Goal: Task Accomplishment & Management: Complete application form

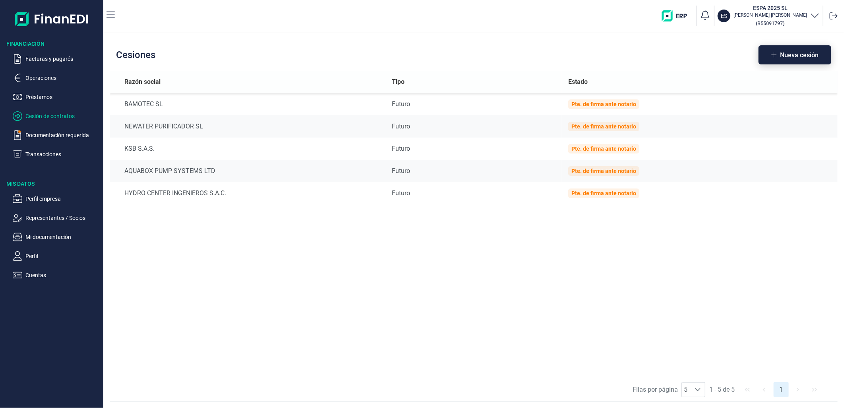
click at [782, 58] on button "Nueva cesión" at bounding box center [795, 54] width 73 height 19
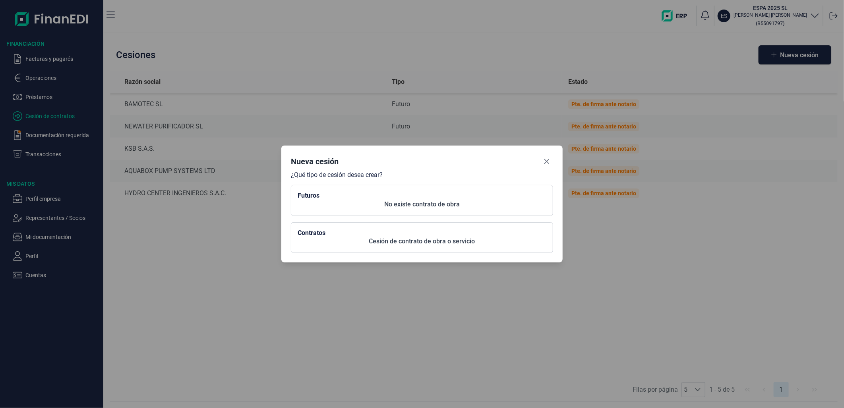
click at [379, 207] on p "No existe contrato de obra" at bounding box center [422, 204] width 249 height 10
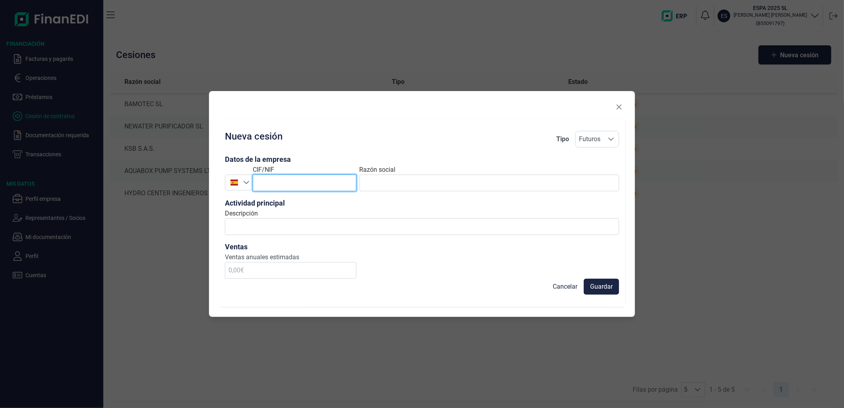
click at [301, 179] on input "text" at bounding box center [305, 182] width 104 height 17
click at [247, 184] on icon "Seleccione un país" at bounding box center [247, 182] width 6 height 3
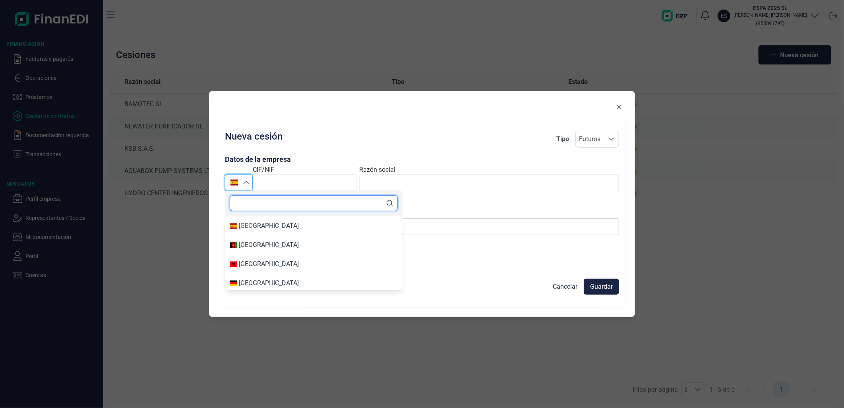
click at [269, 201] on input "text" at bounding box center [314, 203] width 168 height 16
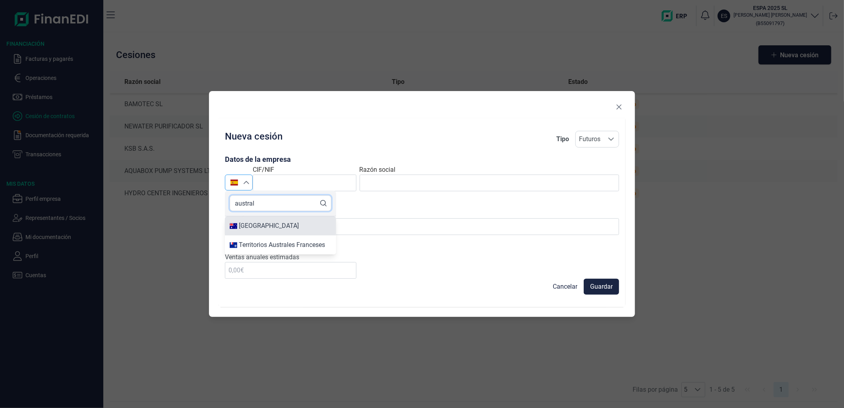
type input "austral"
click at [260, 221] on div "[GEOGRAPHIC_DATA]" at bounding box center [269, 226] width 60 height 10
type input "[GEOGRAPHIC_DATA]"
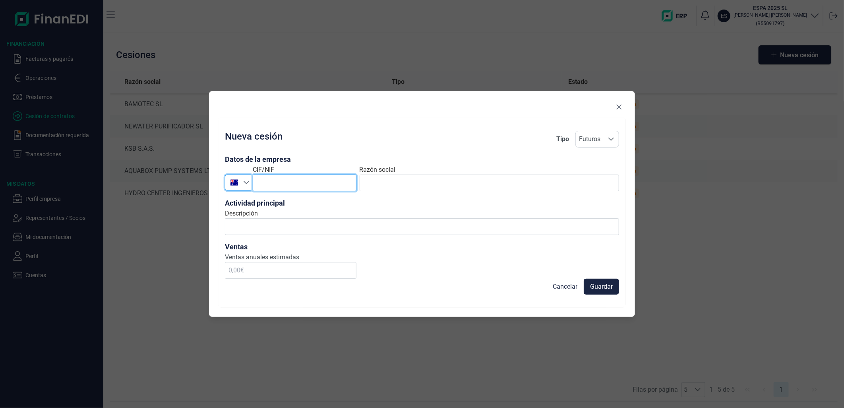
click at [281, 184] on input "text" at bounding box center [305, 182] width 104 height 17
paste input "18 066 327 517"
type input "18 066 327 517"
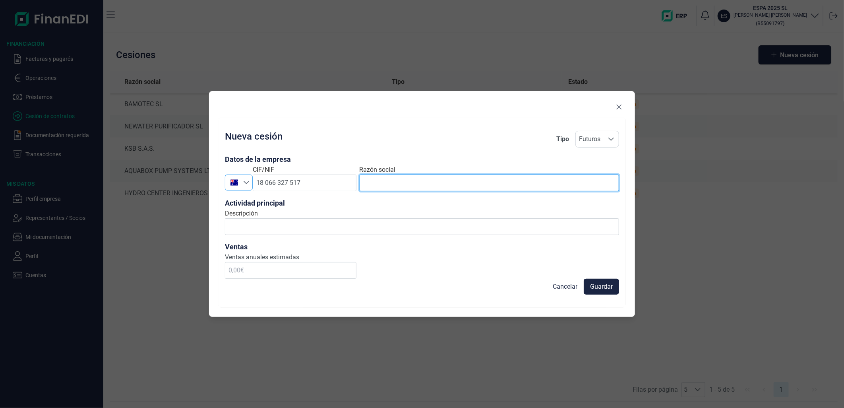
click at [420, 178] on input "text" at bounding box center [489, 182] width 259 height 17
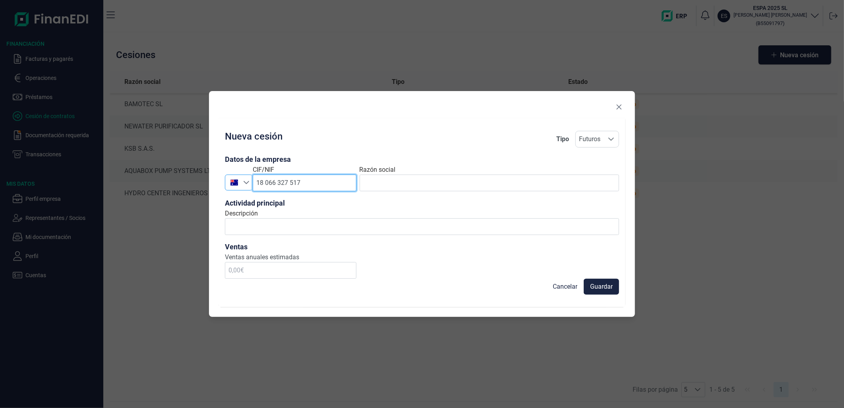
click at [319, 185] on input "18 066 327 517" at bounding box center [305, 182] width 104 height 17
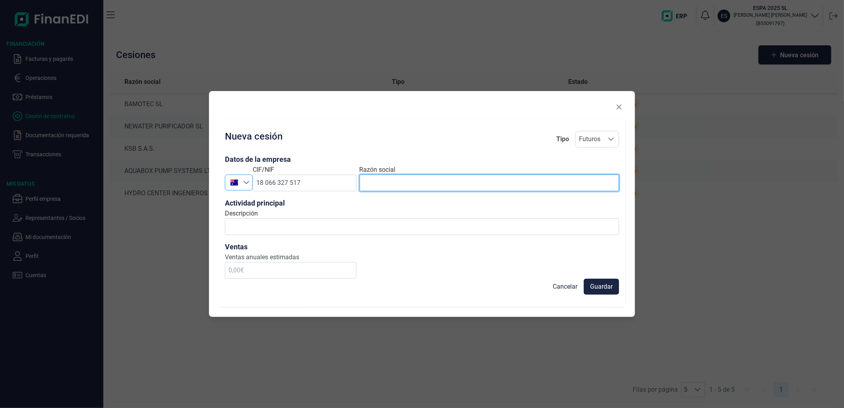
click at [427, 182] on input "text" at bounding box center [489, 182] width 259 height 17
click at [172, 80] on div "Nueva cesión Tipo Futuros Futuros Futuros Datos de la empresa Australia [GEOGRA…" at bounding box center [422, 204] width 844 height 408
click at [434, 181] on input "text" at bounding box center [489, 182] width 259 height 17
paste input "DAVEY PRODUCTS PTY LTD"
type input "DAVEY PRODUCTS PTY LTD"
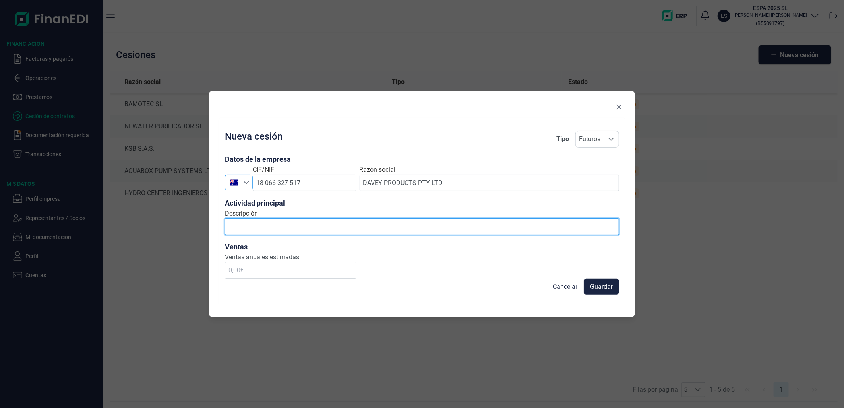
click at [435, 230] on input "Descripción" at bounding box center [422, 226] width 394 height 17
type input "productos para el bombeo y almacenamiento de agua"
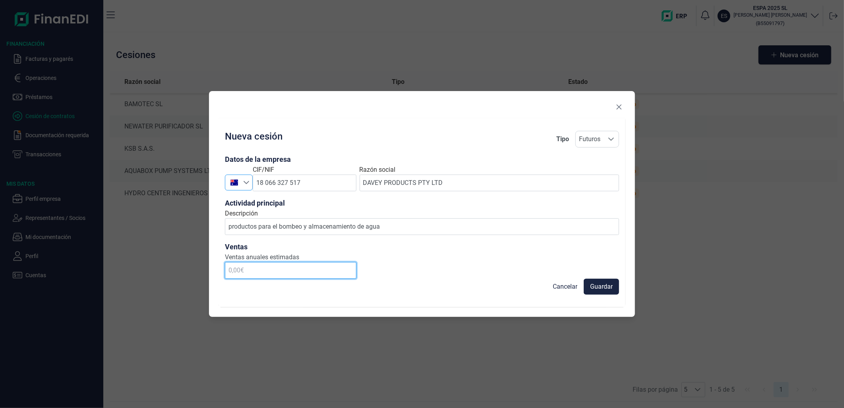
click at [255, 273] on input "text" at bounding box center [291, 270] width 132 height 17
type input "200.000,00 €"
click at [602, 288] on span "Guardar" at bounding box center [601, 287] width 23 height 10
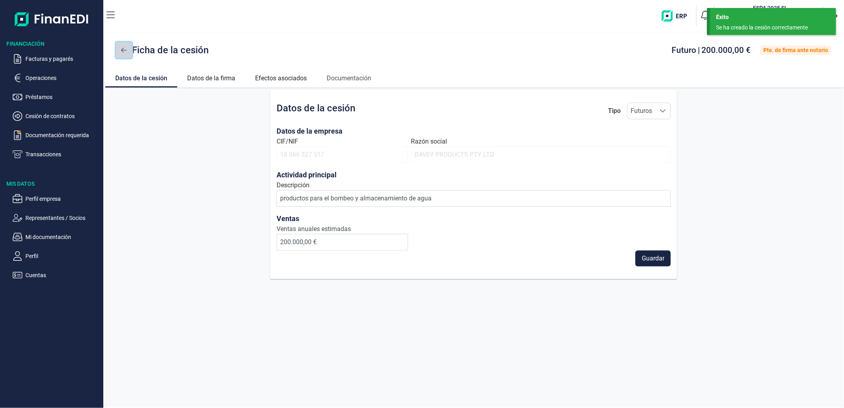
click at [124, 49] on icon at bounding box center [124, 50] width 6 height 6
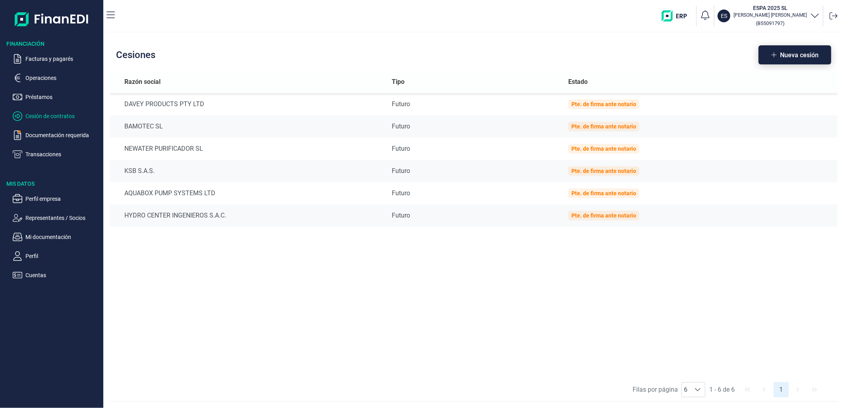
click at [803, 54] on span "Nueva cesión" at bounding box center [799, 55] width 39 height 6
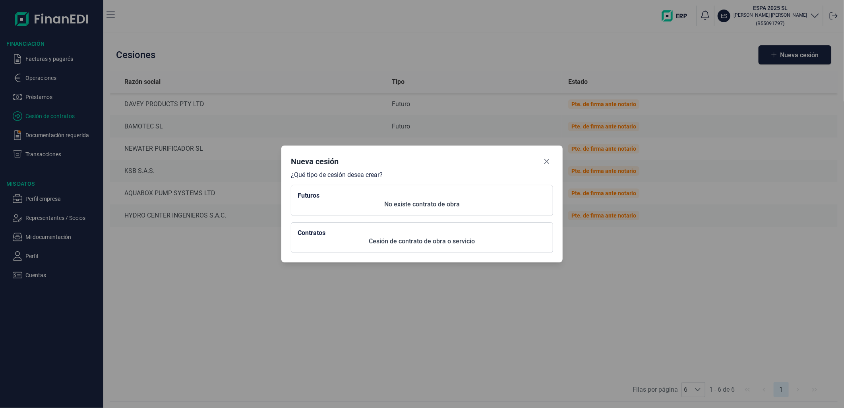
click at [338, 200] on p "No existe contrato de obra" at bounding box center [422, 204] width 249 height 10
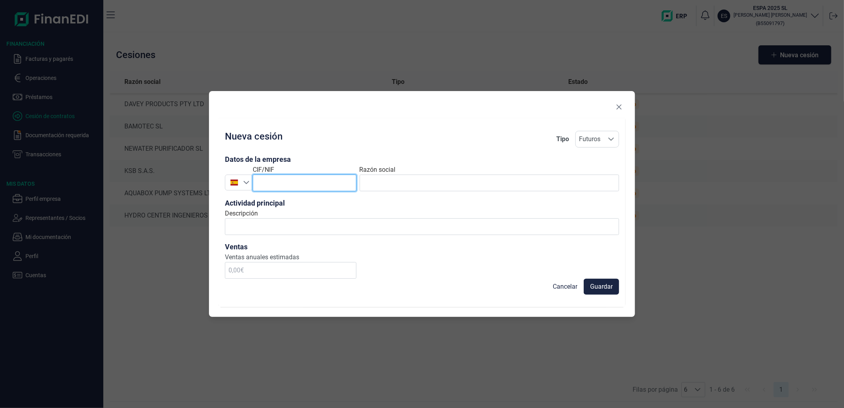
click at [314, 184] on input "text" at bounding box center [305, 182] width 104 height 17
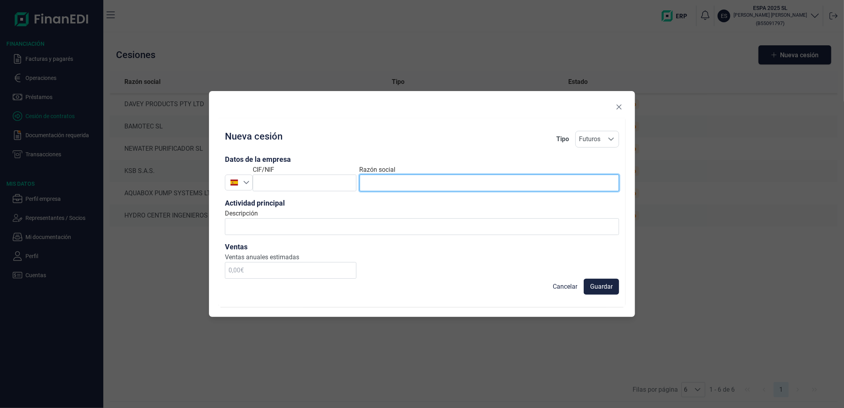
click at [414, 185] on input "text" at bounding box center [489, 182] width 259 height 17
paste input "MADAN TECHNOLOGIES A.C.A LTD."
type input "MADAN TECHNOLOGIES A.C.A LTD."
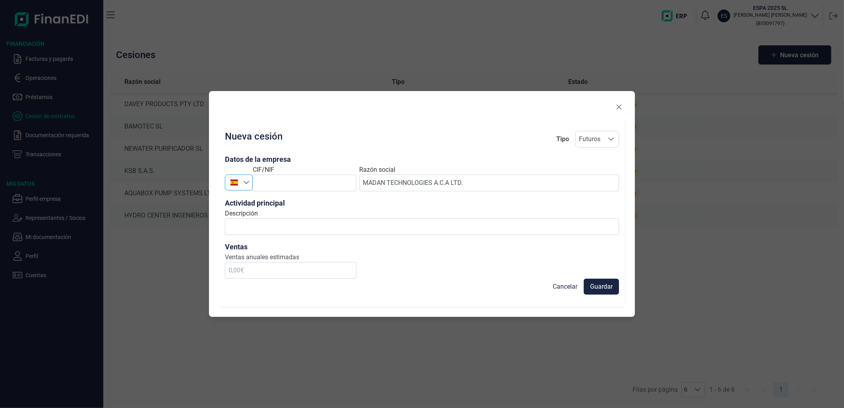
click at [247, 182] on icon "Seleccione un país" at bounding box center [246, 182] width 6 height 6
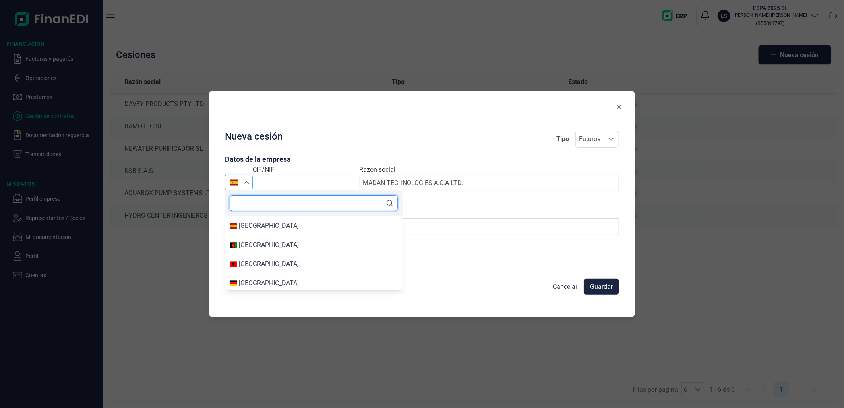
click at [250, 204] on input "text" at bounding box center [314, 203] width 168 height 16
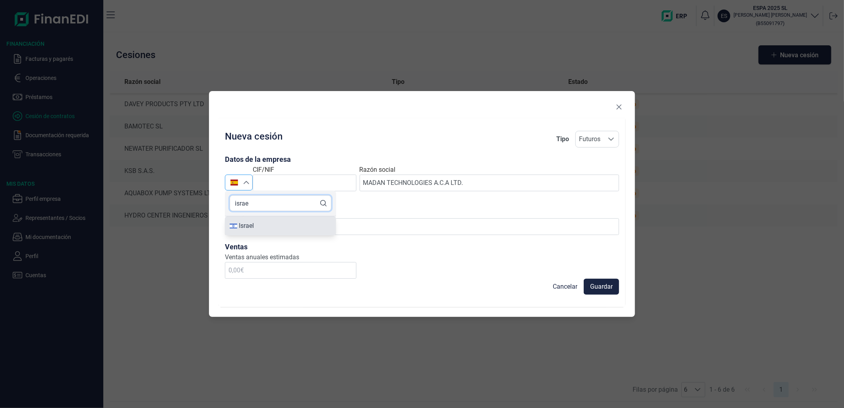
type input "israe"
click at [259, 223] on div "Israel" at bounding box center [281, 226] width 102 height 10
type input "Israel"
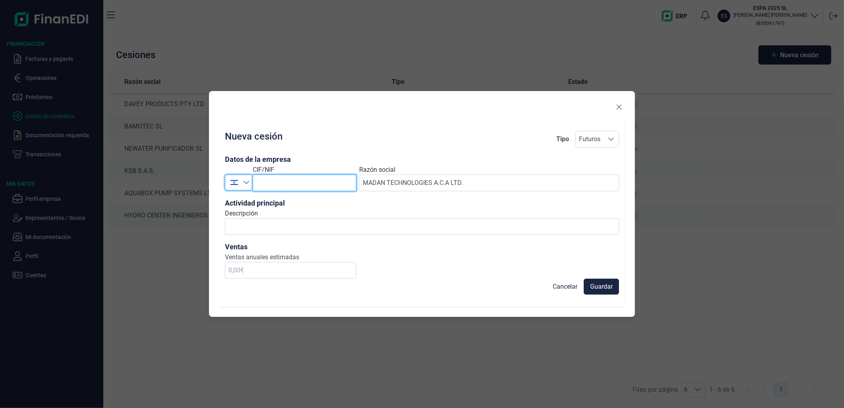
click at [302, 185] on input "text" at bounding box center [305, 182] width 104 height 17
paste input "570040931"
type input "570040931"
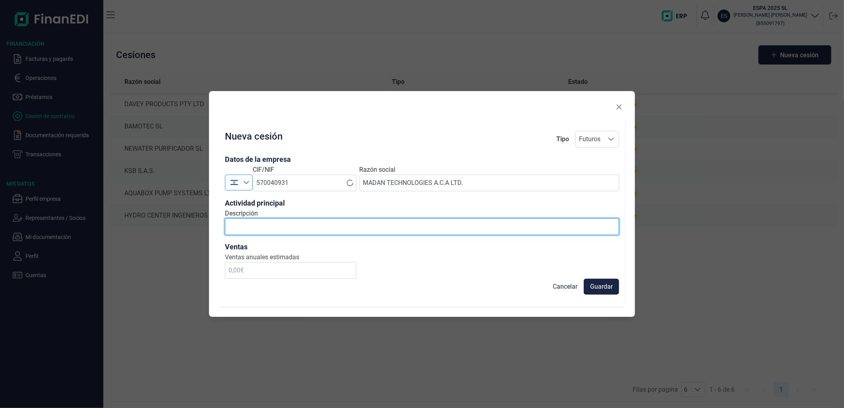
click at [330, 230] on input "Descripción" at bounding box center [422, 226] width 394 height 17
type input "productos para el bombeo y almacenamiento de agua"
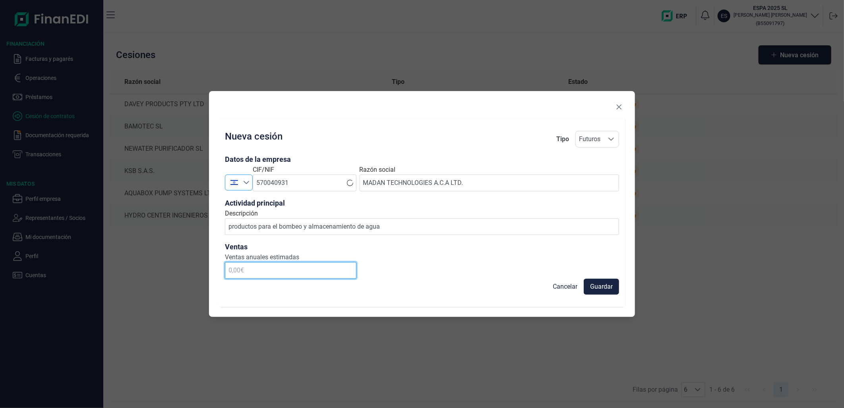
click at [277, 277] on input "text" at bounding box center [291, 270] width 132 height 17
type input "50.000,00 €"
click at [607, 285] on span "Guardar" at bounding box center [601, 287] width 23 height 10
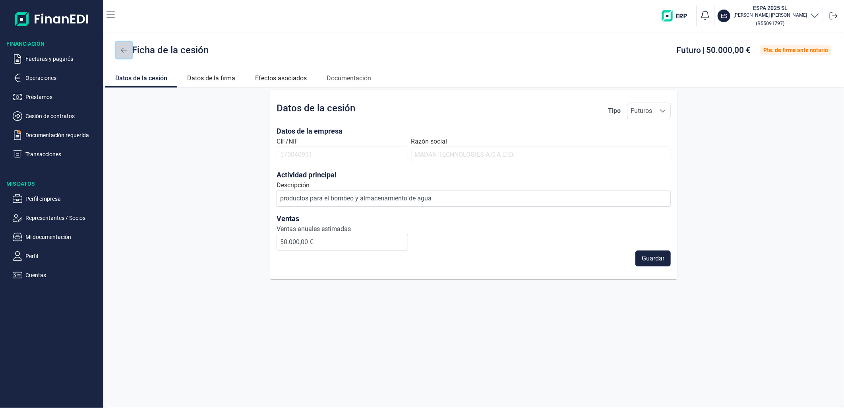
click at [120, 53] on button at bounding box center [124, 50] width 16 height 16
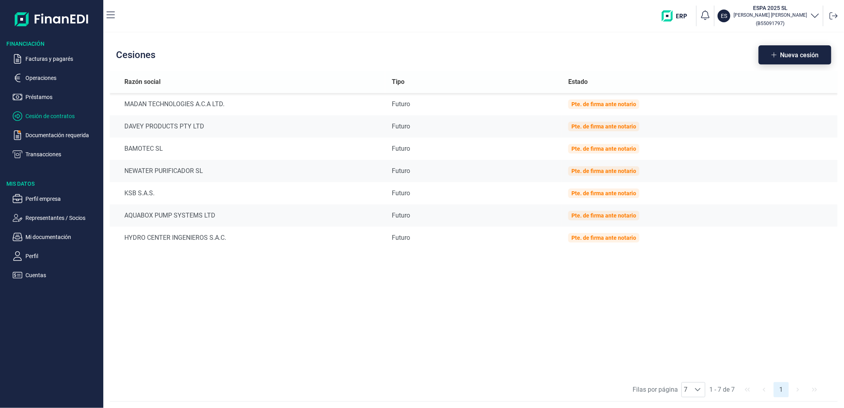
click at [783, 61] on button "Nueva cesión" at bounding box center [795, 54] width 73 height 19
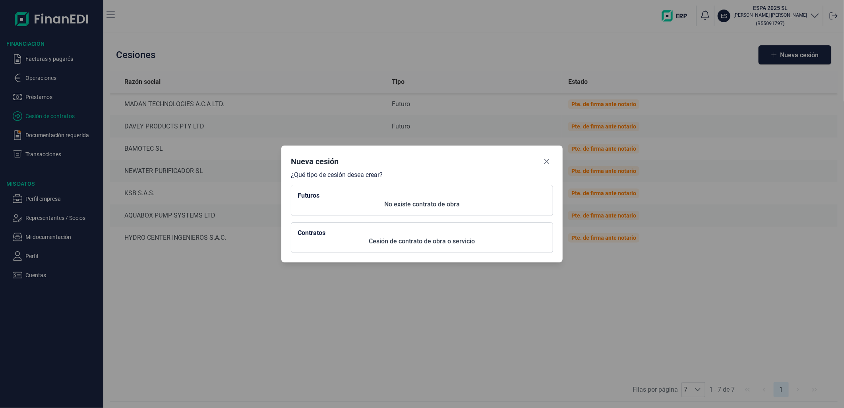
click at [422, 193] on h2 "Futuros" at bounding box center [422, 196] width 249 height 8
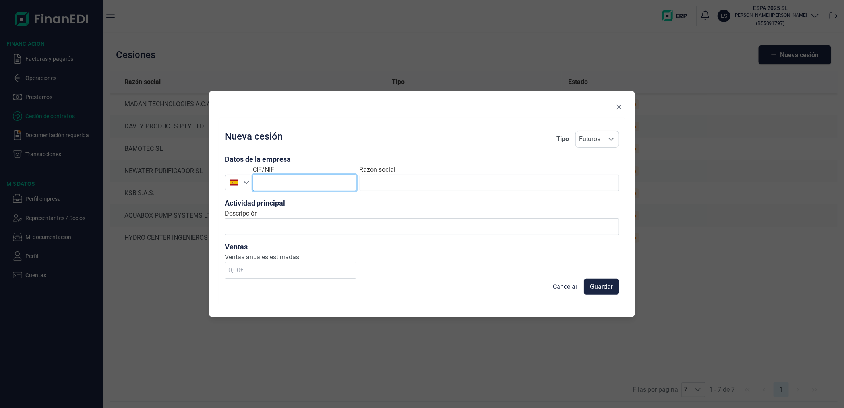
click at [322, 175] on input "text" at bounding box center [305, 182] width 104 height 17
paste input "73510"
type input "73510"
click at [240, 183] on div at bounding box center [234, 182] width 18 height 8
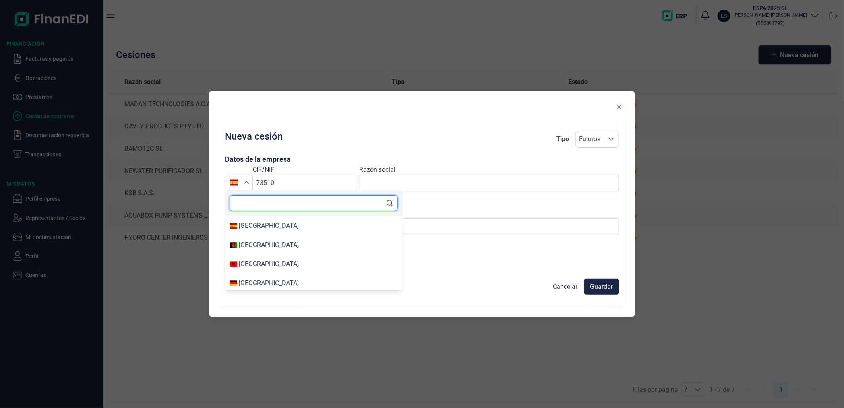
click at [259, 203] on input "text" at bounding box center [314, 203] width 168 height 16
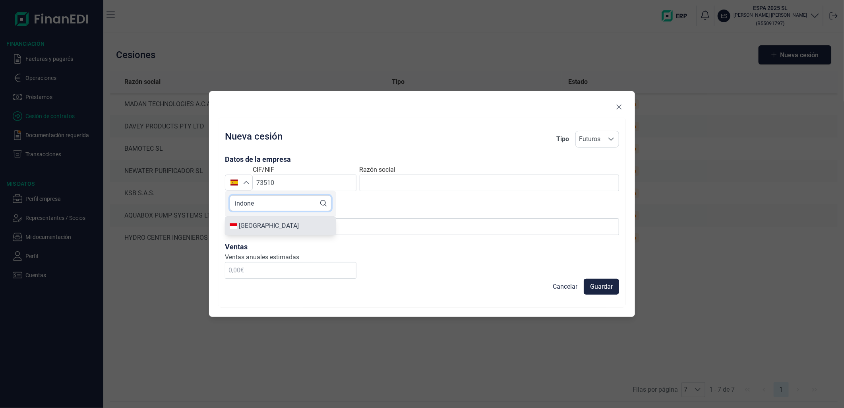
type input "indone"
click at [276, 224] on div "[GEOGRAPHIC_DATA]" at bounding box center [281, 226] width 102 height 10
type input "[GEOGRAPHIC_DATA]"
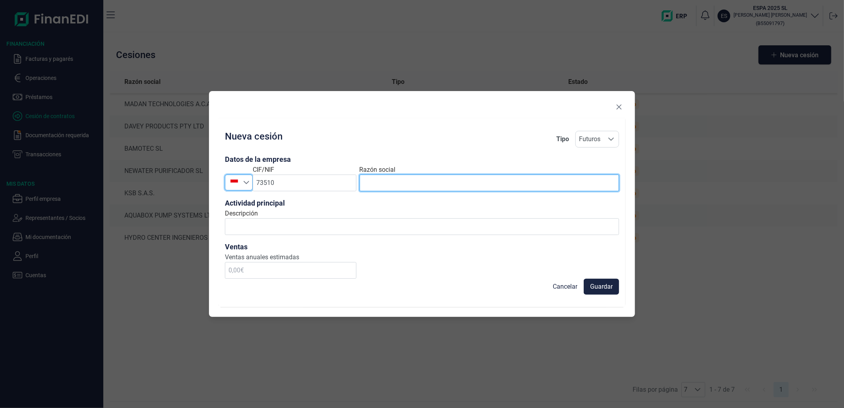
click at [400, 185] on input "text" at bounding box center [489, 182] width 259 height 17
click at [451, 180] on input "text" at bounding box center [489, 182] width 259 height 17
paste input "PT ESPARINDO DAYAMEGAH"
type input "PT ESPARINDO DAYAMEGAH"
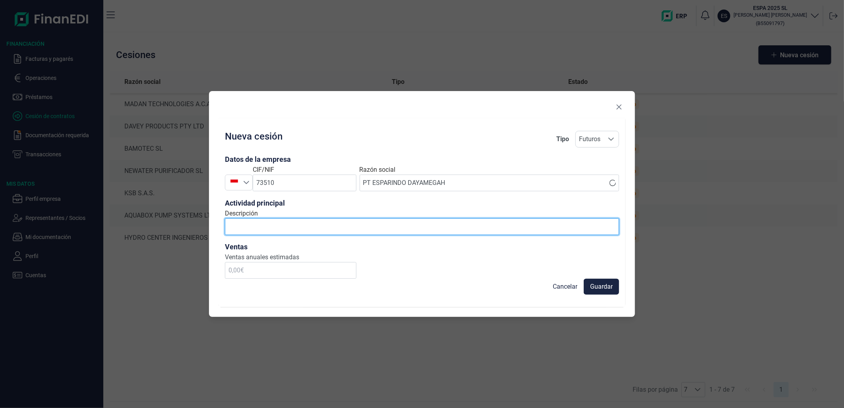
click at [343, 226] on input "Descripción" at bounding box center [422, 226] width 394 height 17
type input "productos para el bombeo y almacenamiento de agua"
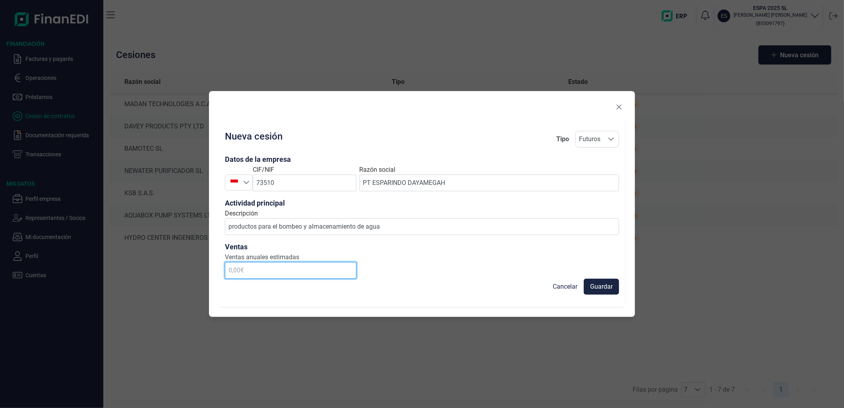
click at [302, 268] on input "text" at bounding box center [291, 270] width 132 height 17
click at [295, 276] on input "text" at bounding box center [291, 270] width 132 height 17
type input "125.000,00 €"
click at [595, 286] on span "Guardar" at bounding box center [601, 287] width 23 height 10
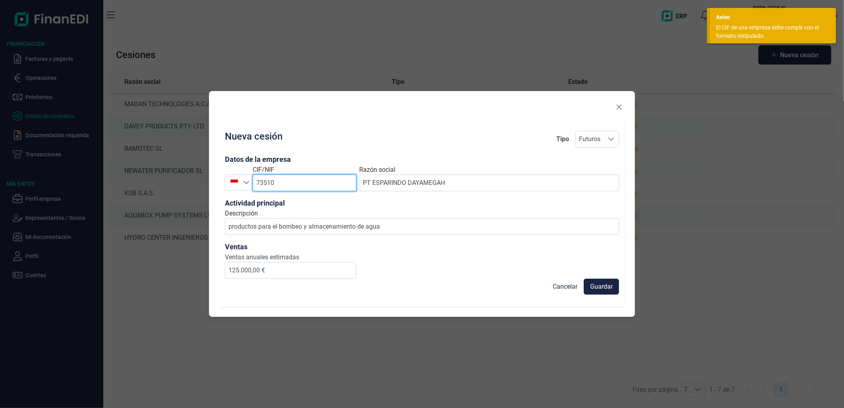
click at [312, 179] on input "73510" at bounding box center [305, 182] width 104 height 17
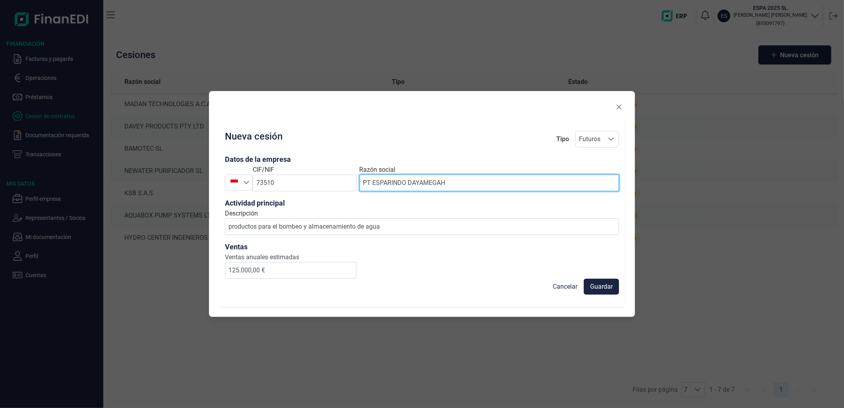
drag, startPoint x: 446, startPoint y: 185, endPoint x: 356, endPoint y: 181, distance: 89.9
click at [356, 181] on div "Indonesia Indonesia CIF/NIF 73510 Razón social PT ESPARINDO DAYAMEGAH" at bounding box center [422, 178] width 394 height 26
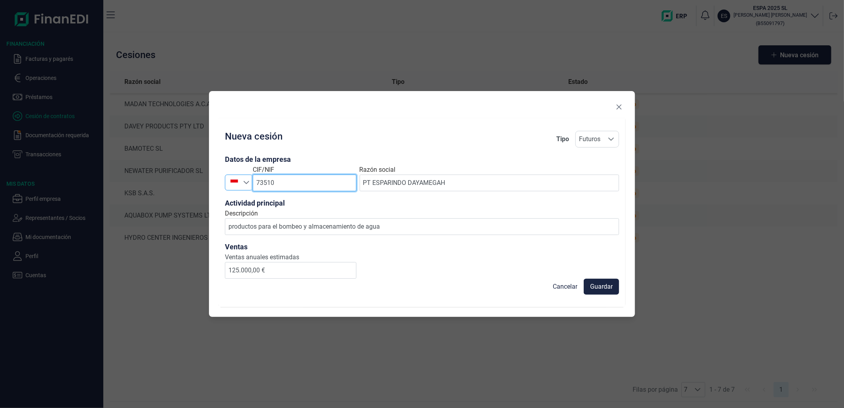
drag, startPoint x: 303, startPoint y: 180, endPoint x: 232, endPoint y: 180, distance: 71.1
click at [232, 180] on div "Indonesia Indonesia CIF/NIF 73510" at bounding box center [291, 178] width 132 height 26
paste input "[PHONE_NUMBER]"
type input "[PHONE_NUMBER]"
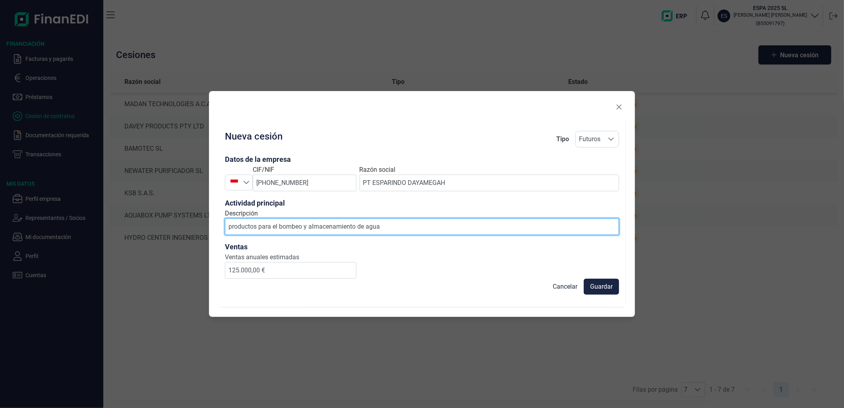
click at [347, 226] on input "productos para el bombeo y almacenamiento de agua" at bounding box center [422, 226] width 394 height 17
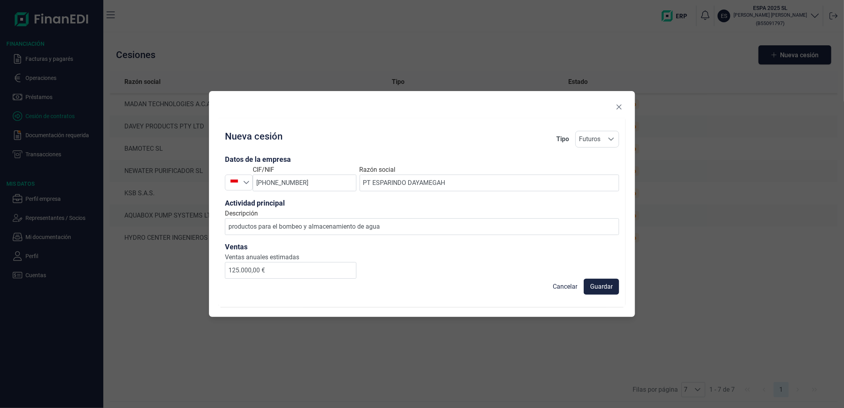
click at [306, 281] on div "Guardar Cancelar" at bounding box center [422, 287] width 394 height 16
click at [305, 274] on input "125.000,00 €" at bounding box center [291, 270] width 132 height 17
click at [597, 287] on span "Guardar" at bounding box center [601, 287] width 23 height 10
